Goal: Transaction & Acquisition: Purchase product/service

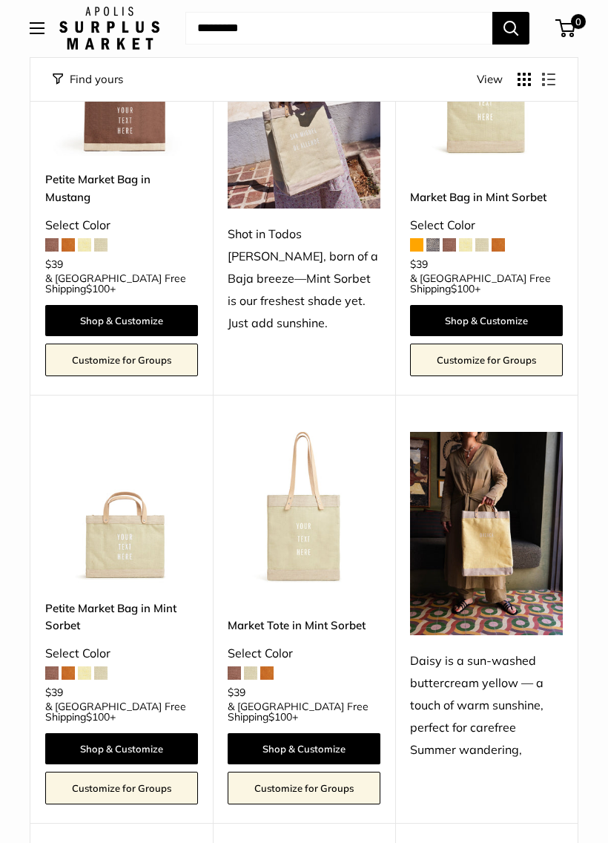
scroll to position [746, 0]
click at [119, 518] on img at bounding box center [121, 508] width 153 height 153
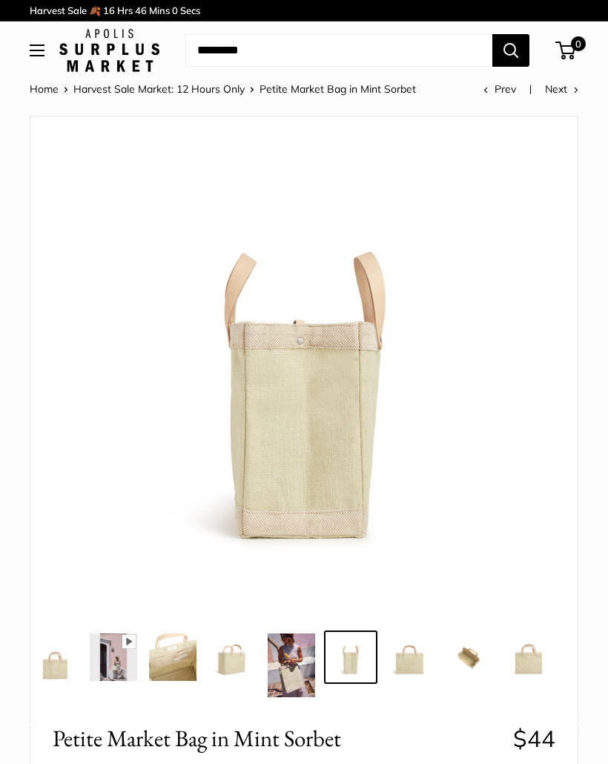
click at [318, 90] on span "Petite Market Bag in Mint Sorbet" at bounding box center [338, 88] width 157 height 13
click at [181, 92] on link "Harvest Sale Market: 12 Hours Only" at bounding box center [158, 88] width 171 height 13
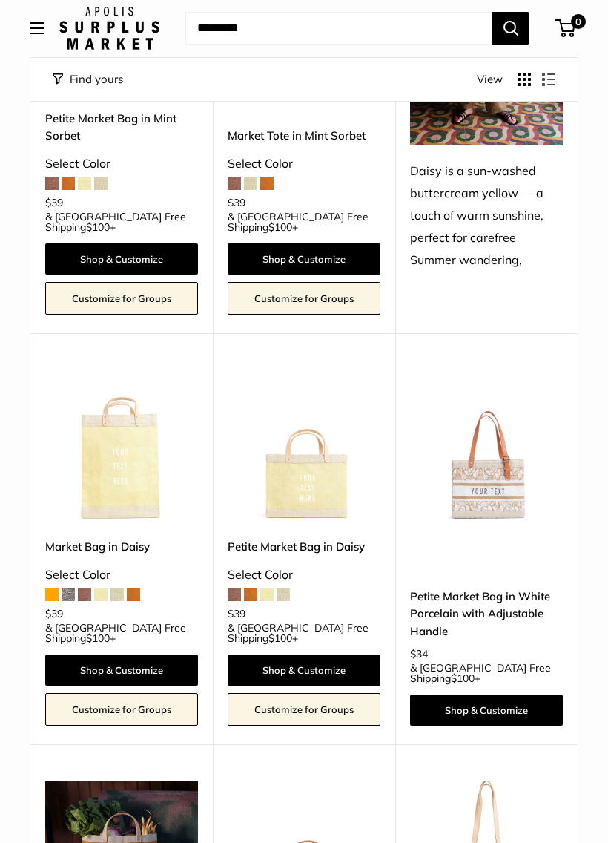
scroll to position [1237, 0]
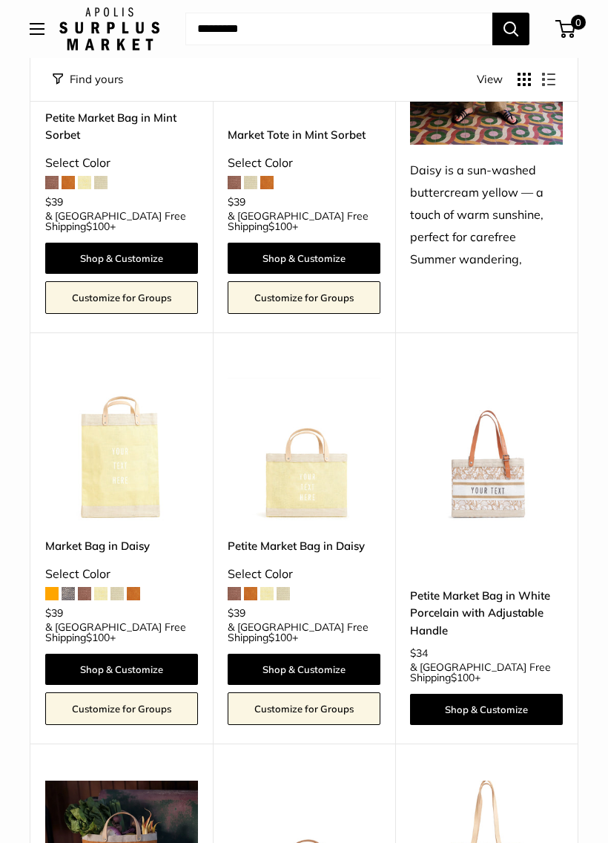
click at [491, 421] on img at bounding box center [486, 445] width 153 height 153
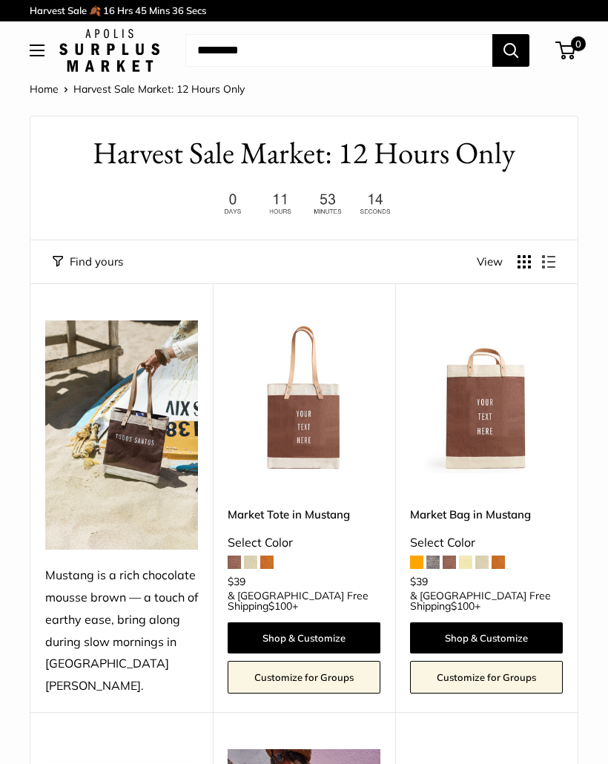
scroll to position [1246, 0]
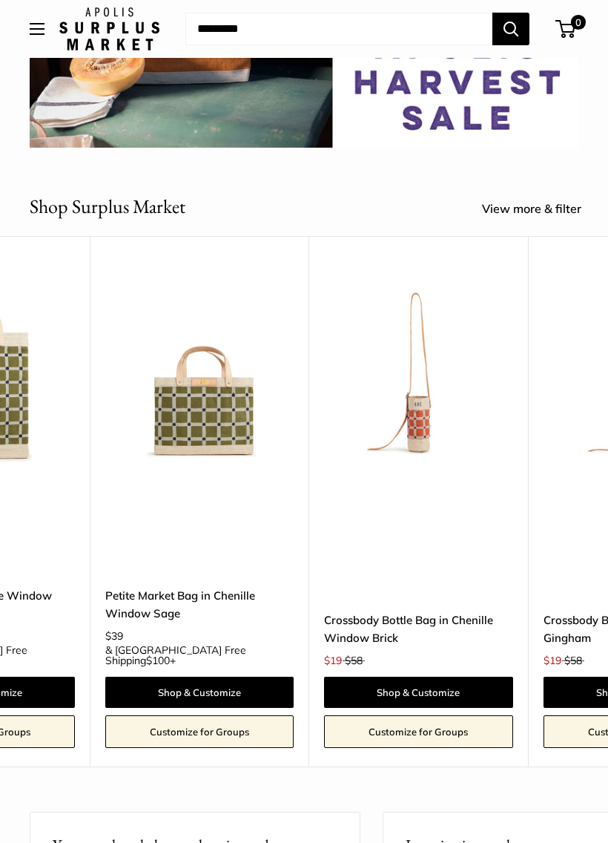
scroll to position [0, 4770]
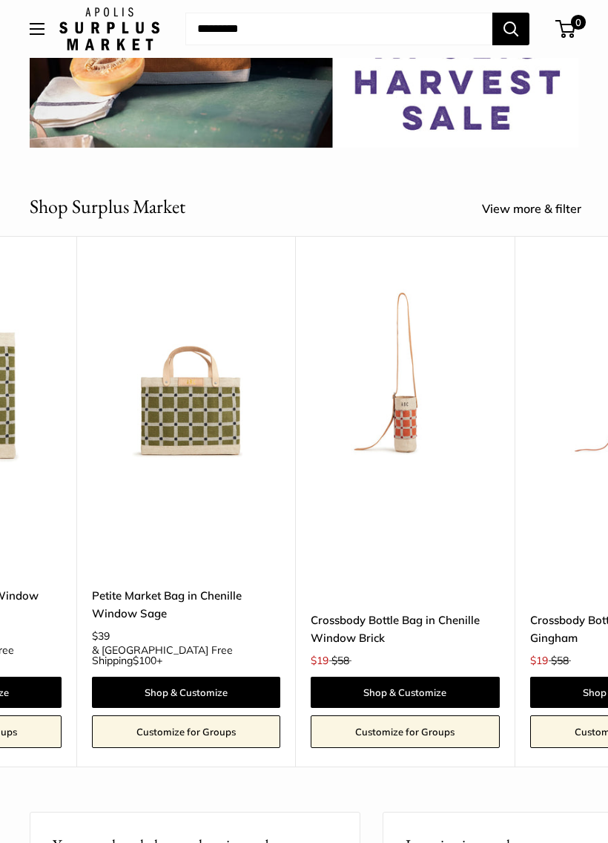
click at [409, 419] on img at bounding box center [405, 368] width 188 height 188
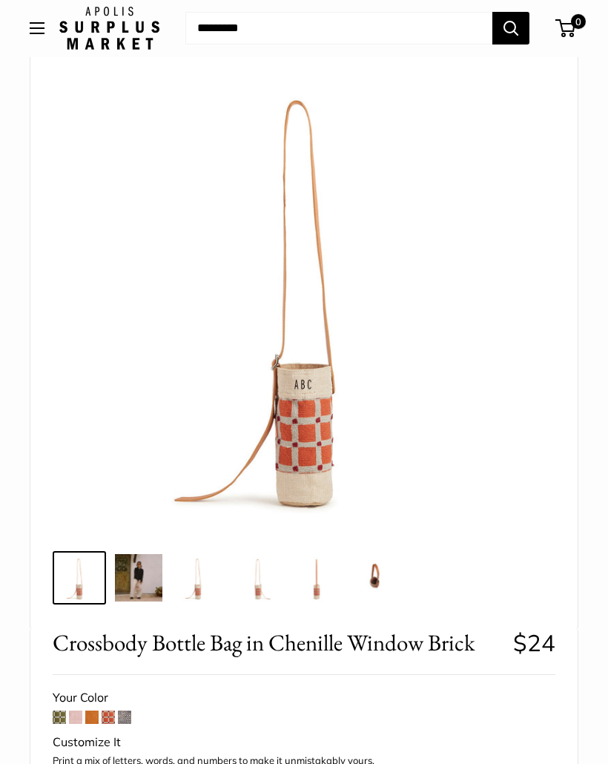
scroll to position [79, 0]
